Goal: Information Seeking & Learning: Learn about a topic

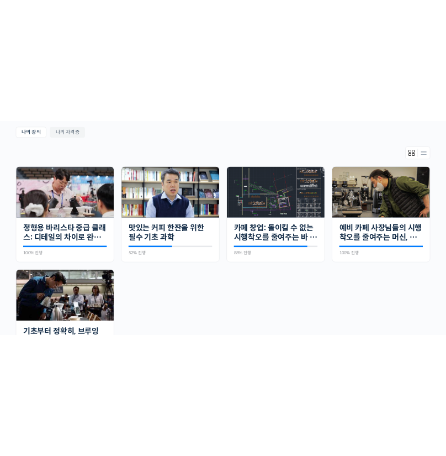
scroll to position [221, 0]
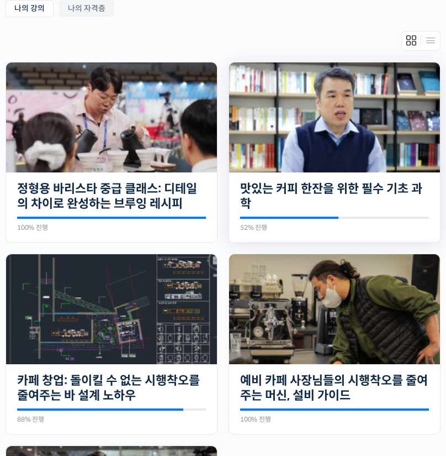
click at [229, 72] on img at bounding box center [334, 117] width 211 height 110
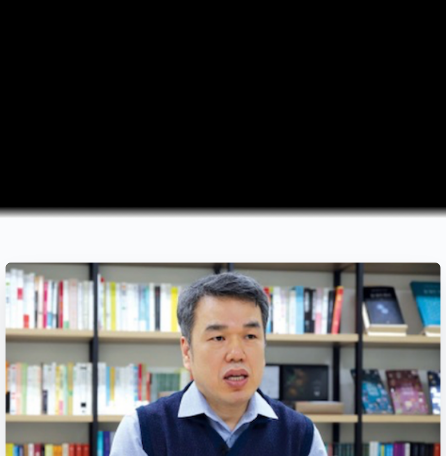
scroll to position [331, 0]
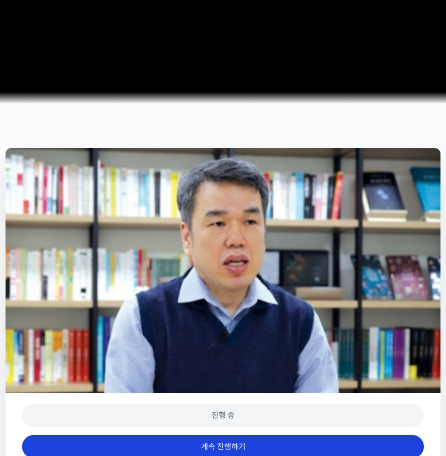
click at [318, 435] on link "계속 진행하기" at bounding box center [223, 447] width 402 height 24
